Goal: Transaction & Acquisition: Purchase product/service

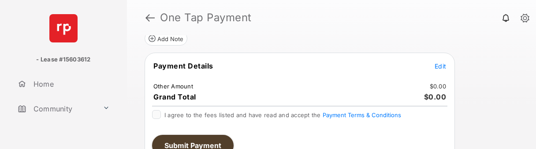
scroll to position [105, 0]
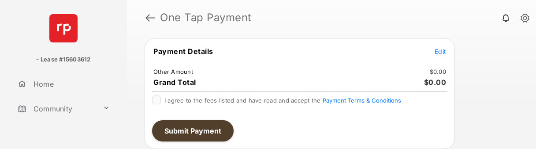
click at [450, 58] on tr "Payment Details Edit" at bounding box center [300, 56] width 308 height 20
click at [435, 48] on span "Edit" at bounding box center [440, 51] width 11 height 7
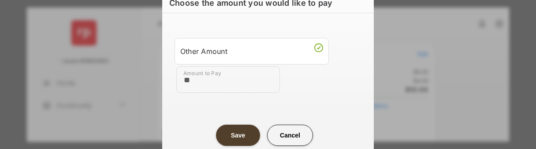
type input "**"
click at [236, 137] on button "Save" at bounding box center [238, 134] width 44 height 21
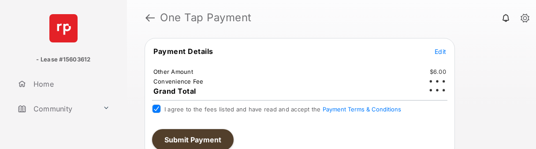
click at [186, 136] on button "Submit Payment" at bounding box center [193, 139] width 82 height 21
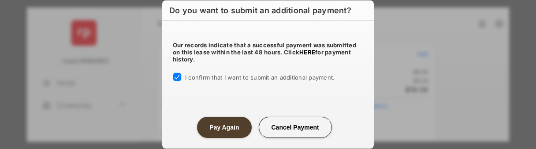
click at [218, 127] on button "Pay Again" at bounding box center [224, 126] width 54 height 21
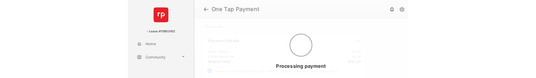
scroll to position [0, 0]
